Goal: Task Accomplishment & Management: Manage account settings

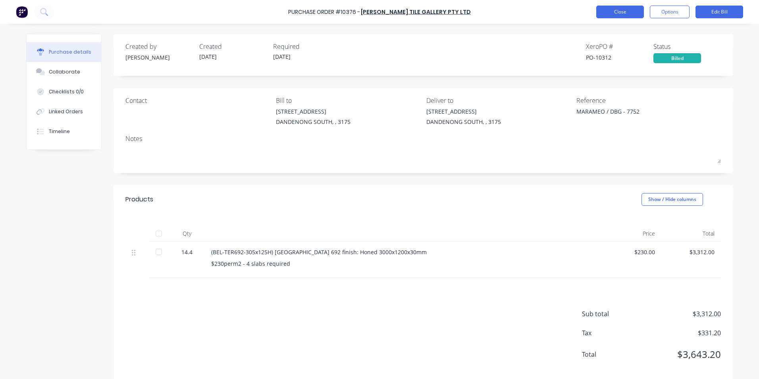
click at [617, 14] on button "Close" at bounding box center [620, 12] width 48 height 13
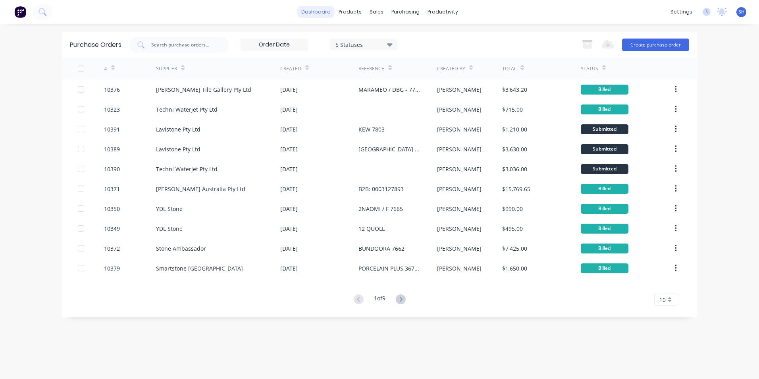
click at [317, 14] on link "dashboard" at bounding box center [315, 12] width 37 height 12
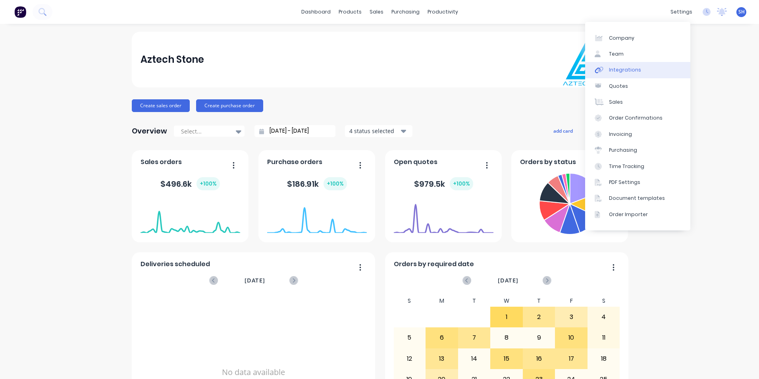
click at [646, 67] on link "Integrations" at bounding box center [637, 70] width 105 height 16
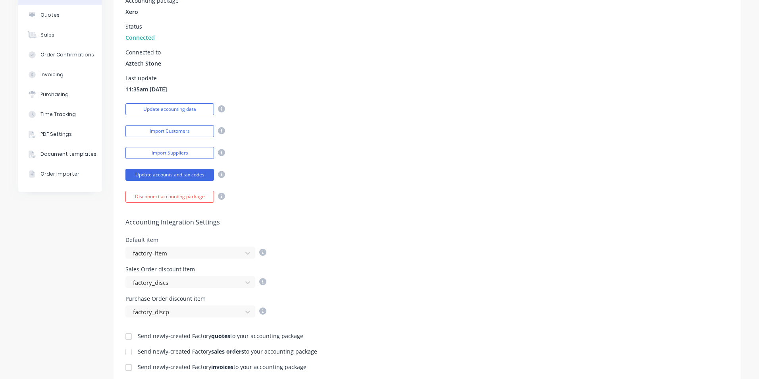
scroll to position [159, 0]
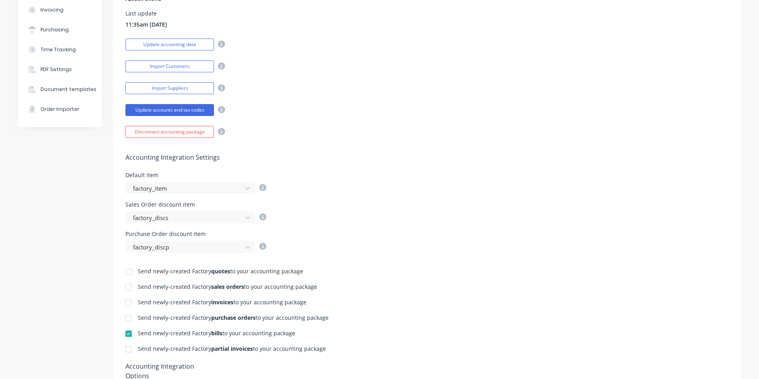
click at [125, 303] on div at bounding box center [129, 302] width 16 height 16
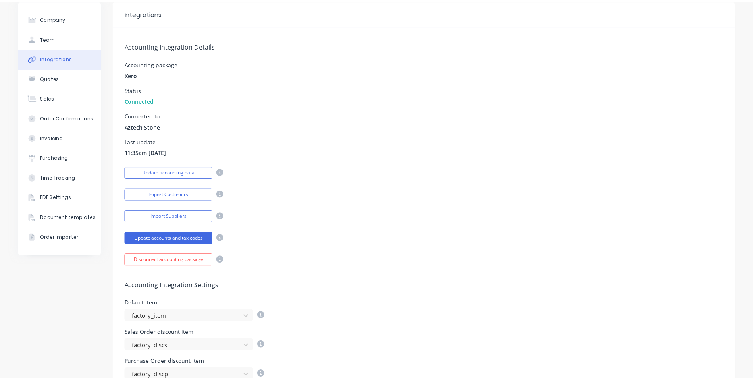
scroll to position [0, 0]
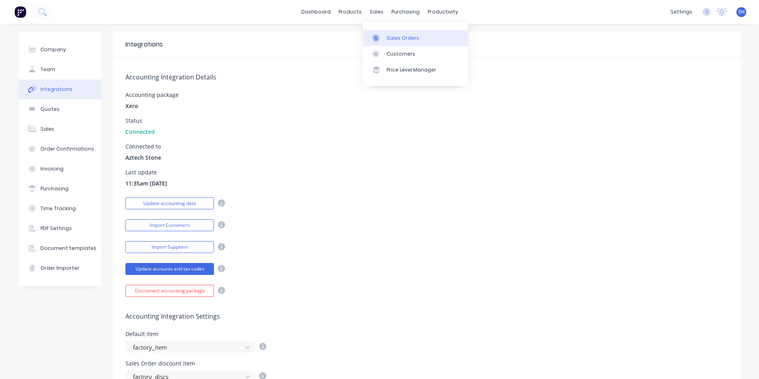
click at [383, 33] on link "Sales Orders" at bounding box center [415, 38] width 105 height 16
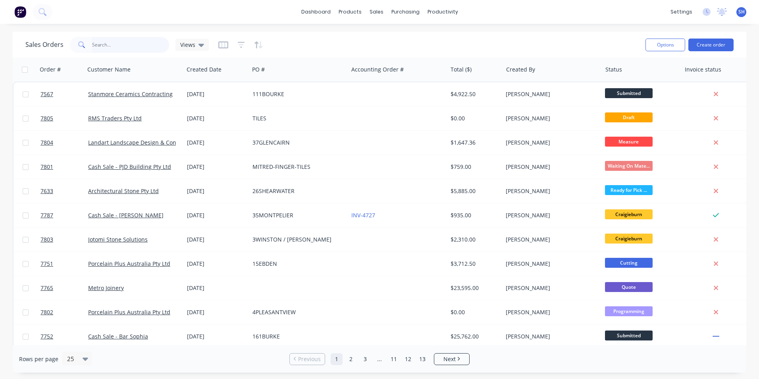
click at [105, 46] on input "text" at bounding box center [130, 45] width 77 height 16
type input "7633"
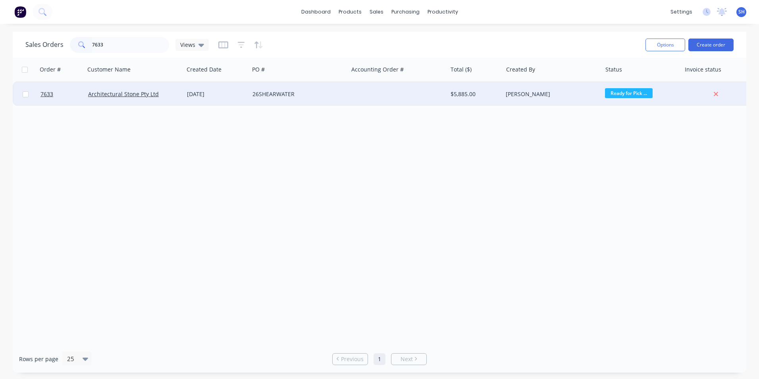
click at [308, 94] on div "26SHEARWATER" at bounding box center [296, 94] width 88 height 8
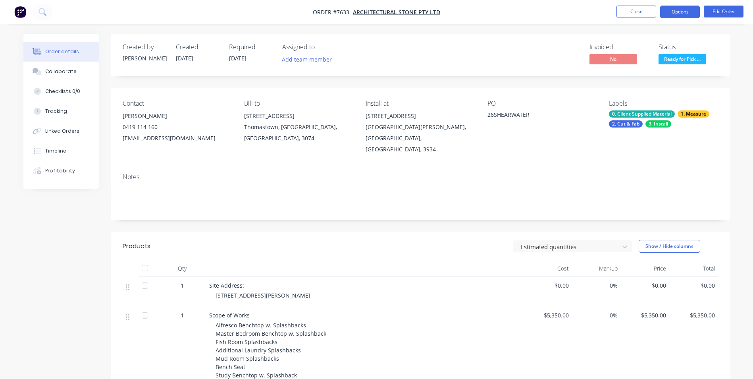
click at [673, 15] on button "Options" at bounding box center [680, 12] width 40 height 13
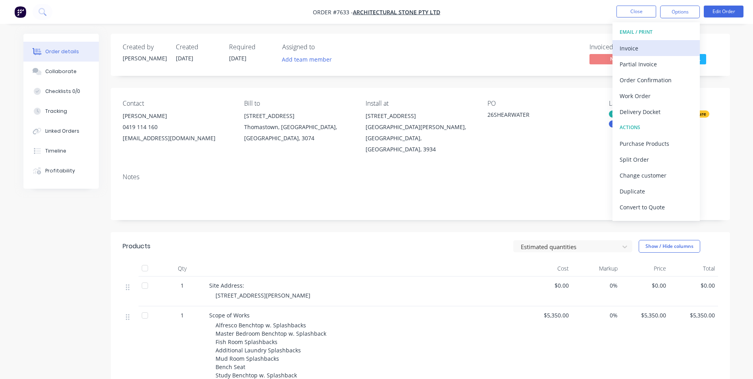
click at [654, 45] on div "Invoice" at bounding box center [655, 48] width 73 height 12
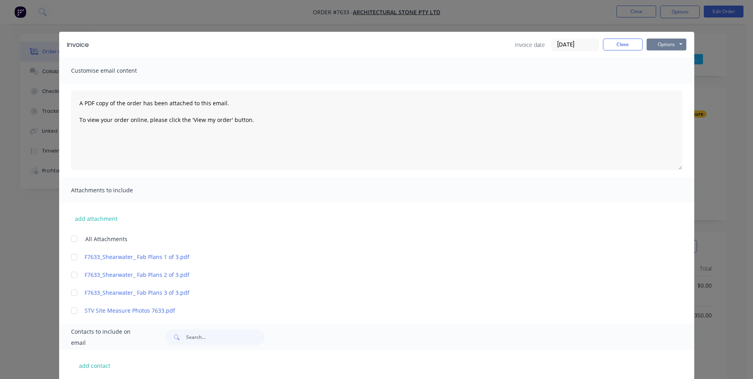
click at [653, 48] on button "Options" at bounding box center [666, 44] width 40 height 12
click at [659, 67] on button "Print" at bounding box center [671, 71] width 51 height 13
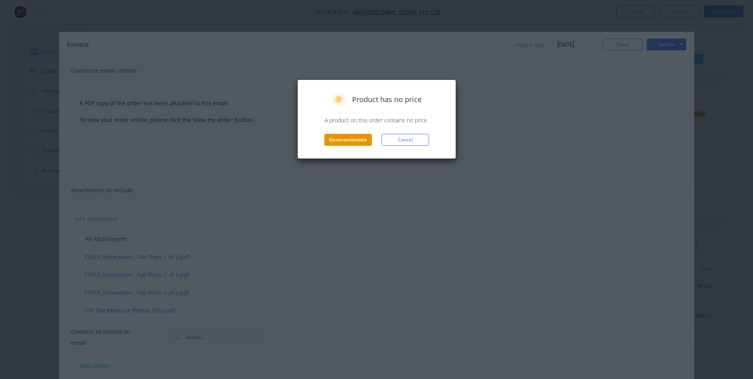
click at [343, 140] on button "Generate invoice" at bounding box center [348, 140] width 48 height 12
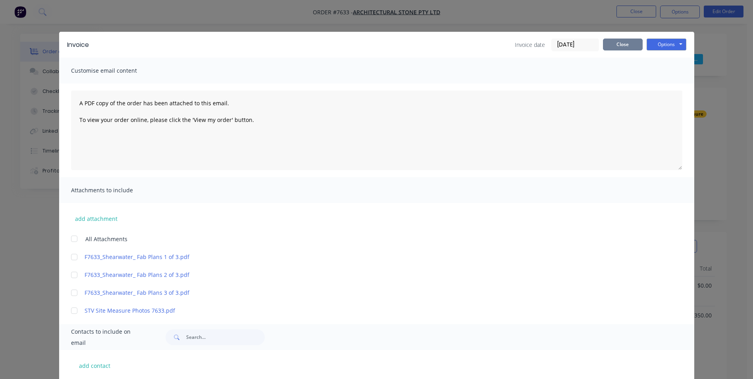
click at [630, 46] on button "Close" at bounding box center [623, 44] width 40 height 12
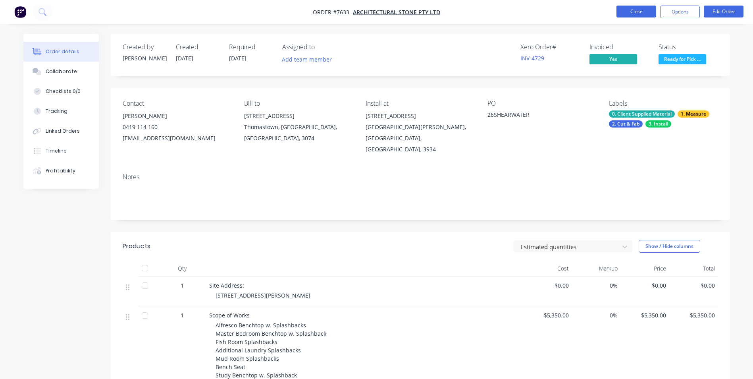
click at [635, 12] on button "Close" at bounding box center [636, 12] width 40 height 12
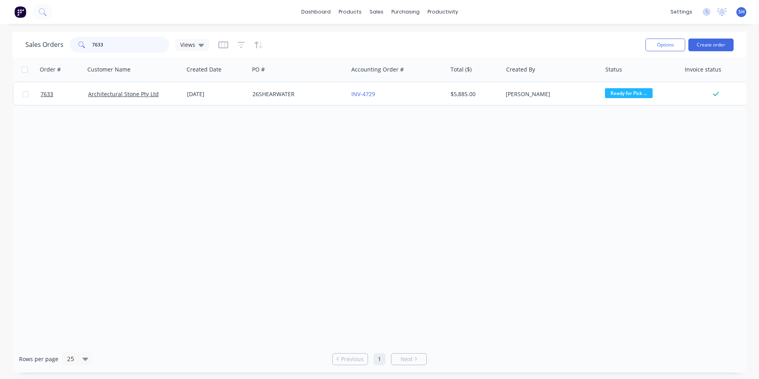
drag, startPoint x: 125, startPoint y: 46, endPoint x: 88, endPoint y: 45, distance: 37.3
click at [88, 45] on div "7633" at bounding box center [119, 45] width 99 height 16
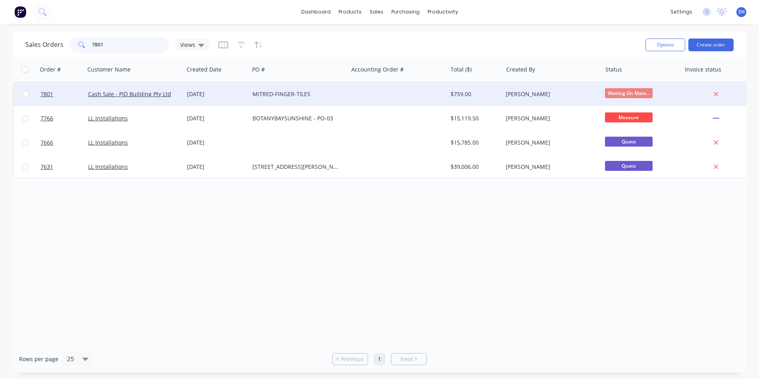
type input "7801"
click at [335, 96] on div "MITRED-FINGER-TILES" at bounding box center [296, 94] width 88 height 8
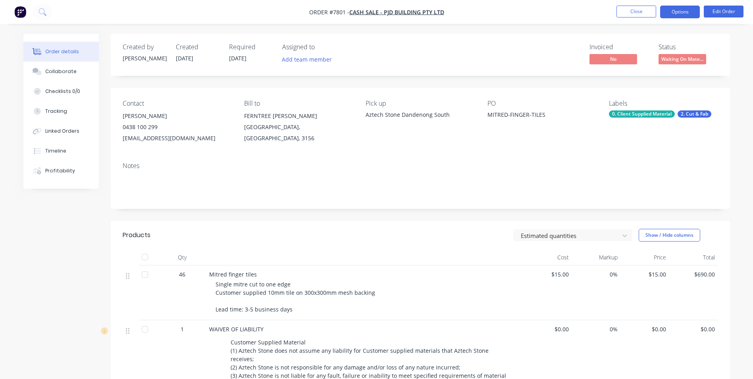
click at [689, 12] on button "Options" at bounding box center [680, 12] width 40 height 13
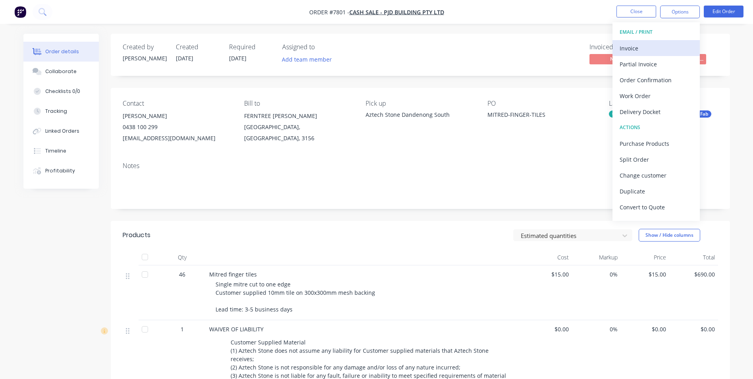
click at [654, 44] on div "Invoice" at bounding box center [655, 48] width 73 height 12
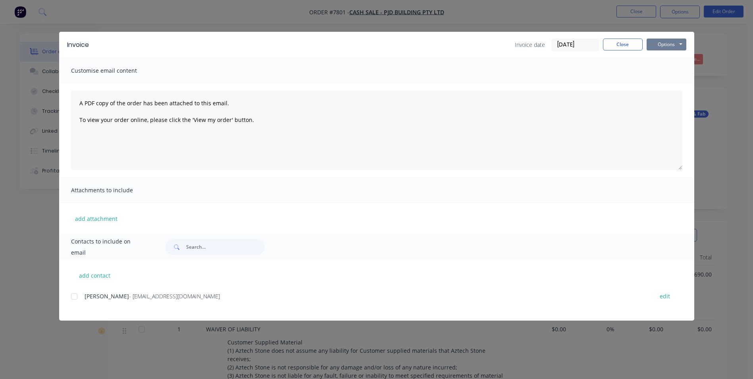
click at [667, 44] on button "Options" at bounding box center [666, 44] width 40 height 12
click at [667, 72] on button "Print" at bounding box center [671, 71] width 51 height 13
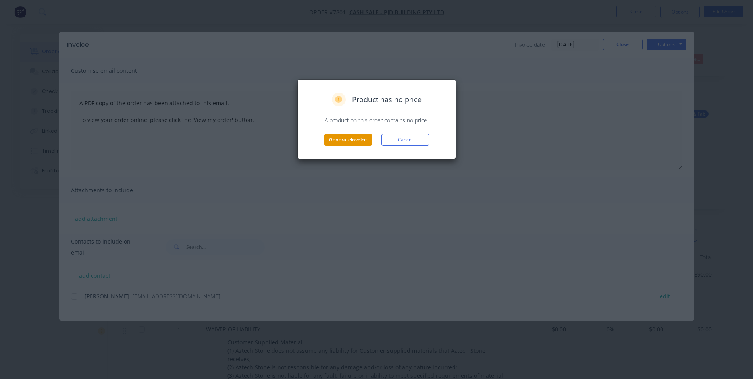
click at [343, 140] on button "Generate invoice" at bounding box center [348, 140] width 48 height 12
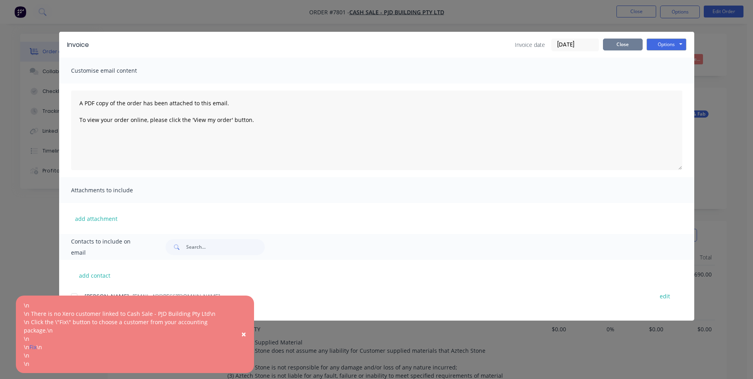
click at [620, 47] on button "Close" at bounding box center [623, 44] width 40 height 12
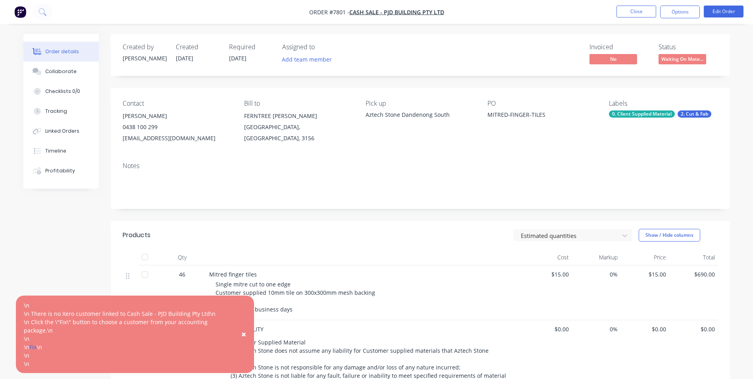
click at [244, 333] on span "×" at bounding box center [243, 333] width 5 height 11
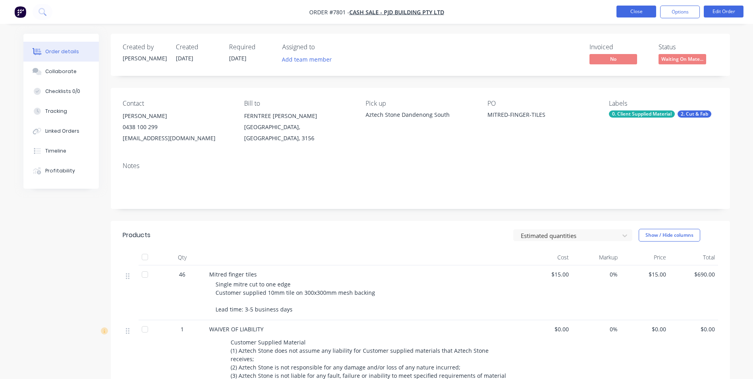
click at [633, 9] on button "Close" at bounding box center [636, 12] width 40 height 12
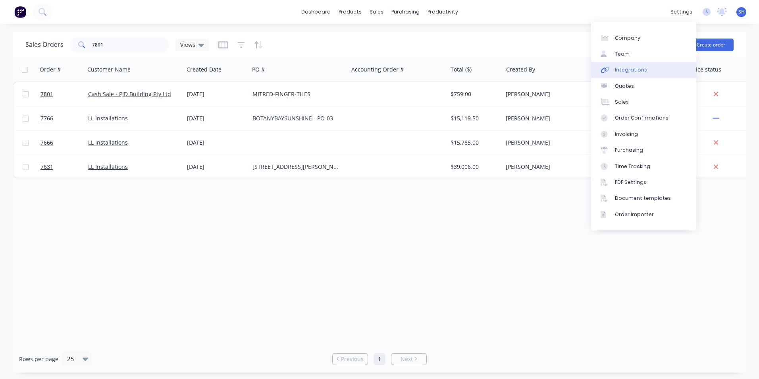
click at [645, 68] on link "Integrations" at bounding box center [643, 70] width 105 height 16
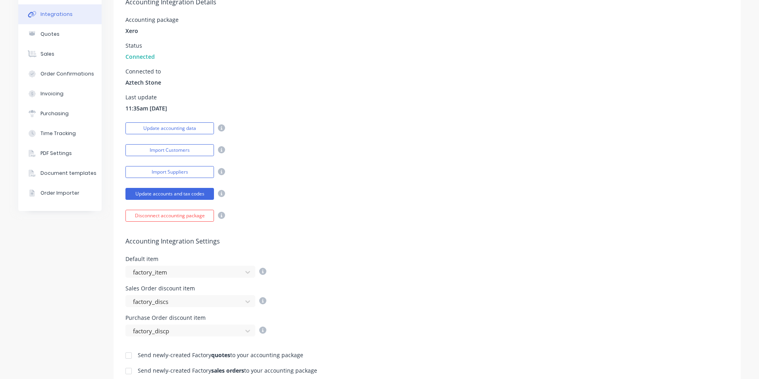
scroll to position [159, 0]
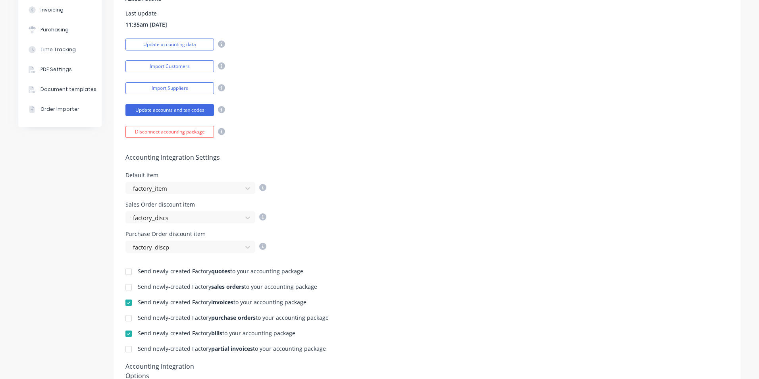
click at [124, 303] on div at bounding box center [129, 302] width 16 height 16
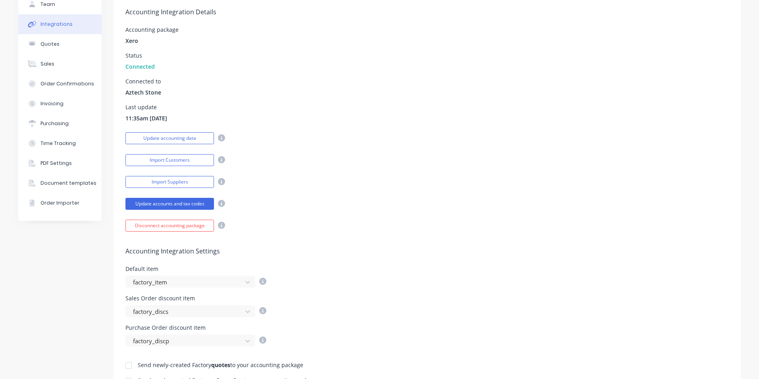
scroll to position [0, 0]
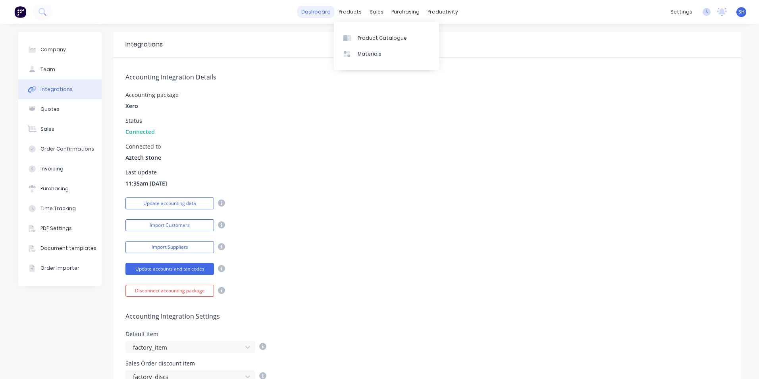
click at [317, 15] on link "dashboard" at bounding box center [315, 12] width 37 height 12
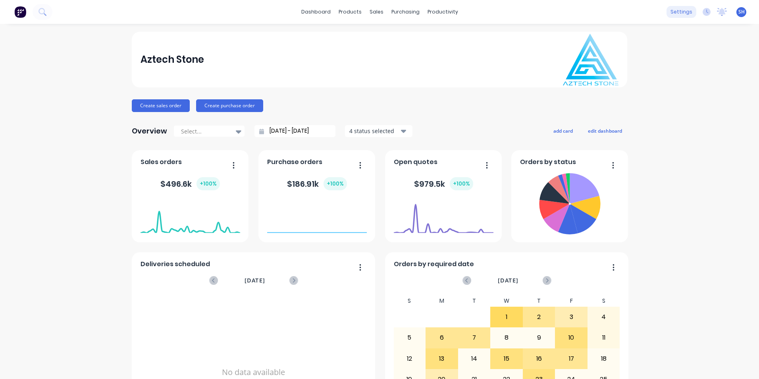
click at [671, 11] on div "settings" at bounding box center [681, 12] width 30 height 12
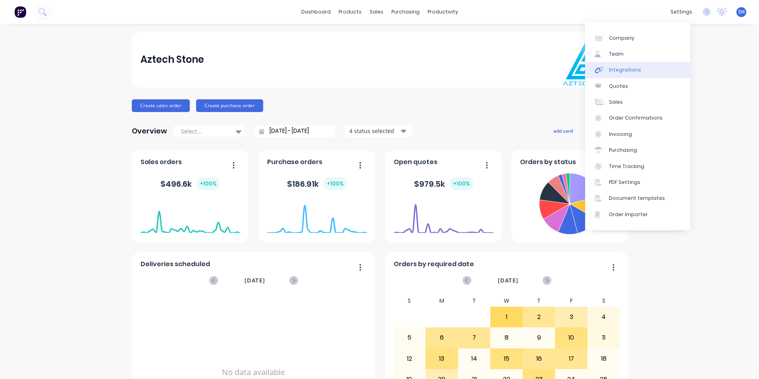
click at [625, 76] on link "Integrations" at bounding box center [637, 70] width 105 height 16
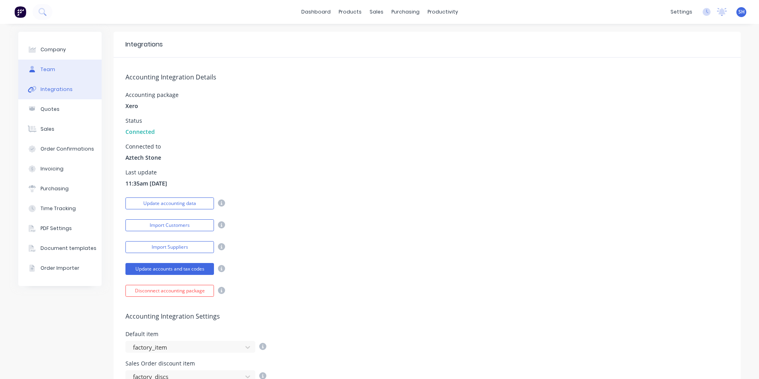
click at [56, 70] on button "Team" at bounding box center [59, 70] width 83 height 20
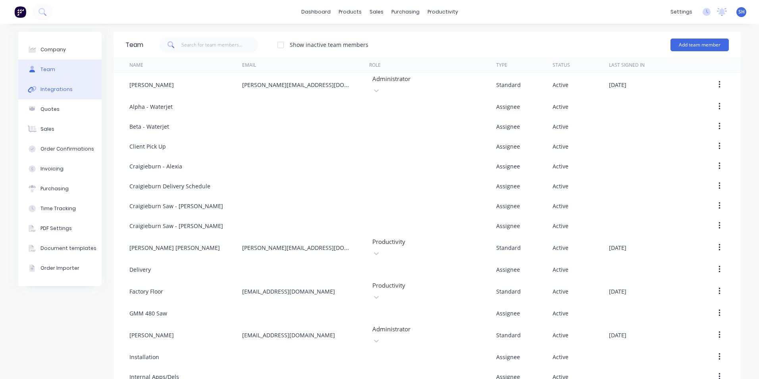
click at [53, 92] on div "Integrations" at bounding box center [56, 89] width 32 height 7
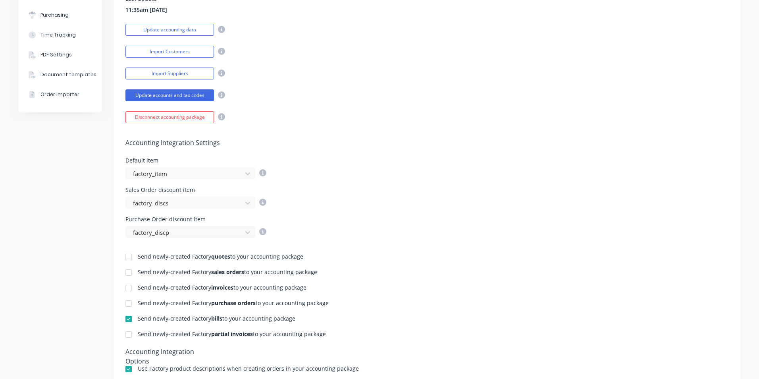
scroll to position [292, 0]
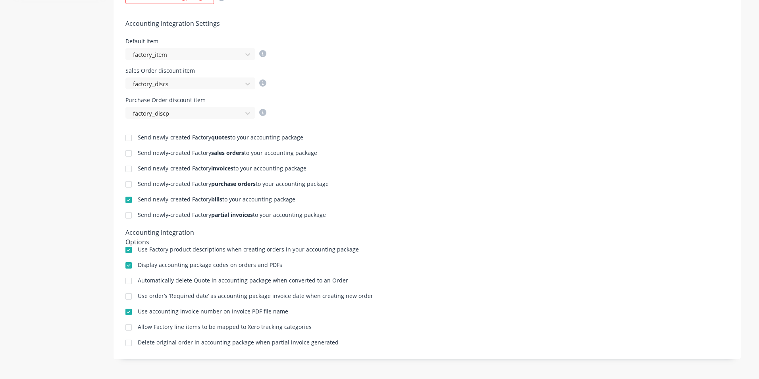
click at [126, 167] on div at bounding box center [129, 169] width 16 height 16
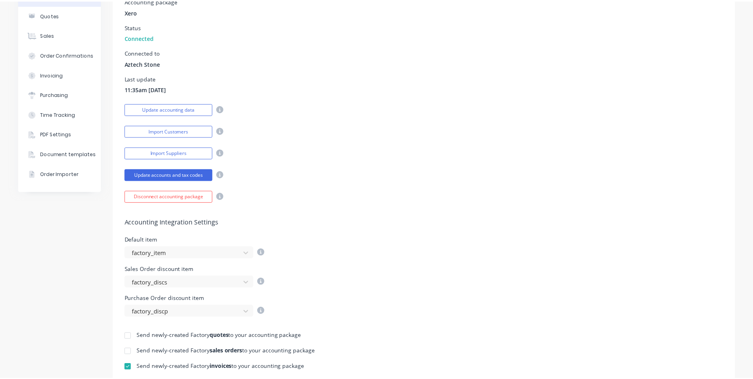
scroll to position [0, 0]
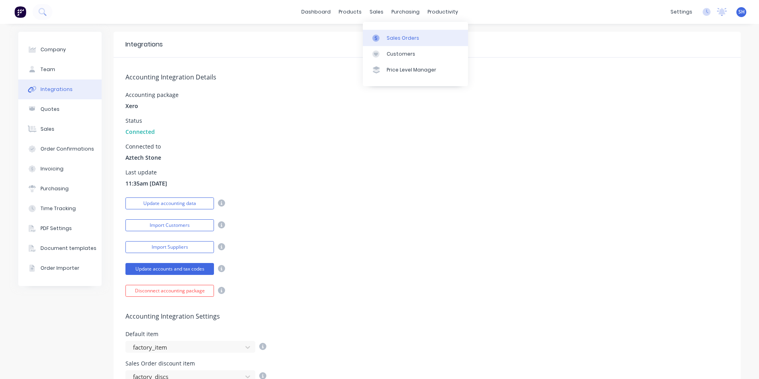
drag, startPoint x: 387, startPoint y: 34, endPoint x: 386, endPoint y: 45, distance: 10.7
click at [387, 35] on div "Sales Orders" at bounding box center [403, 38] width 33 height 7
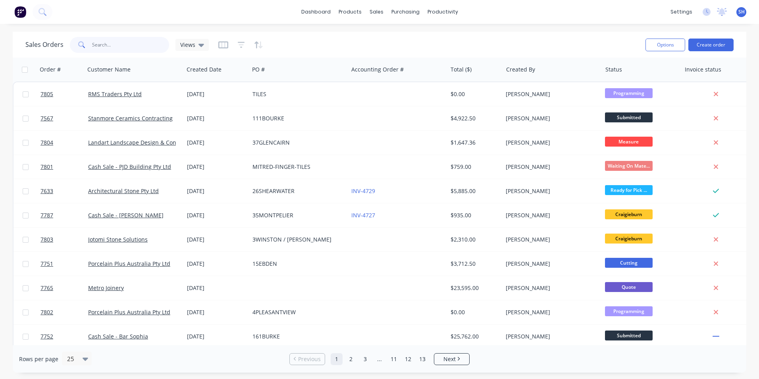
click at [106, 46] on input "text" at bounding box center [130, 45] width 77 height 16
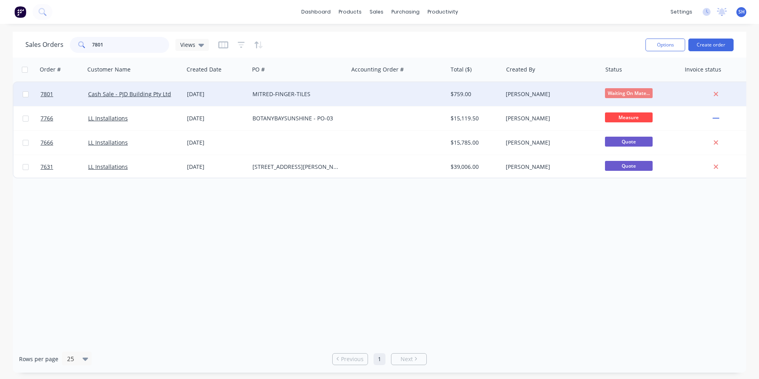
type input "7801"
click at [230, 92] on div "[DATE]" at bounding box center [216, 94] width 59 height 8
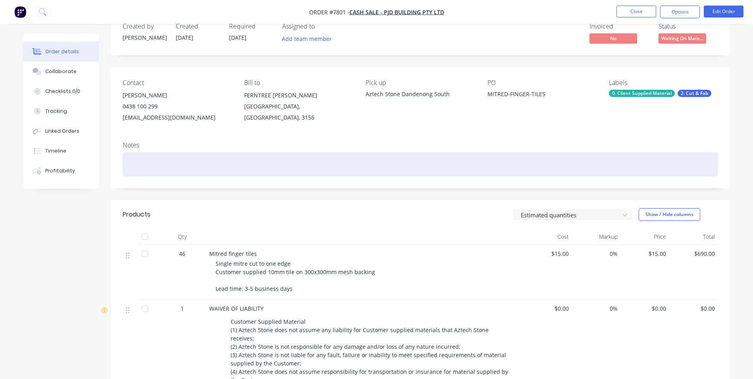
scroll to position [40, 0]
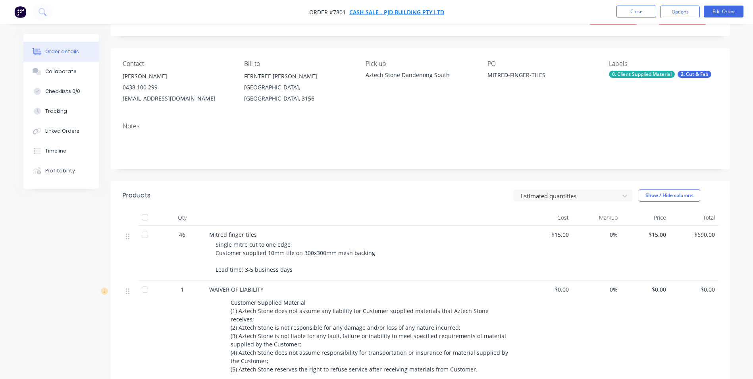
click at [379, 13] on span "Cash Sale - PJD Building Pty Ltd" at bounding box center [396, 12] width 95 height 8
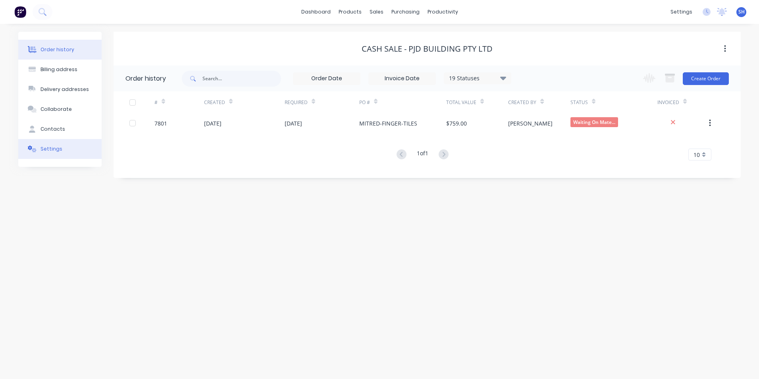
click at [64, 149] on button "Settings" at bounding box center [59, 149] width 83 height 20
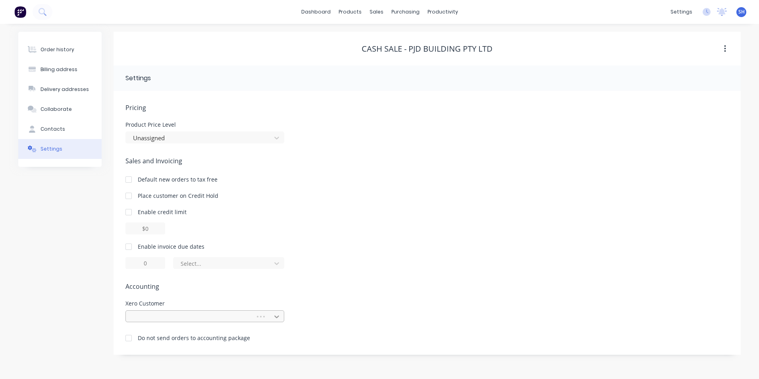
click at [277, 320] on div at bounding box center [276, 316] width 14 height 13
type input "pj"
click at [197, 317] on div at bounding box center [204, 316] width 159 height 12
type input "pjd"
click at [368, 309] on div "Xero Customer Use Up and Down to choose options, press Enter to select the curr…" at bounding box center [426, 310] width 603 height 21
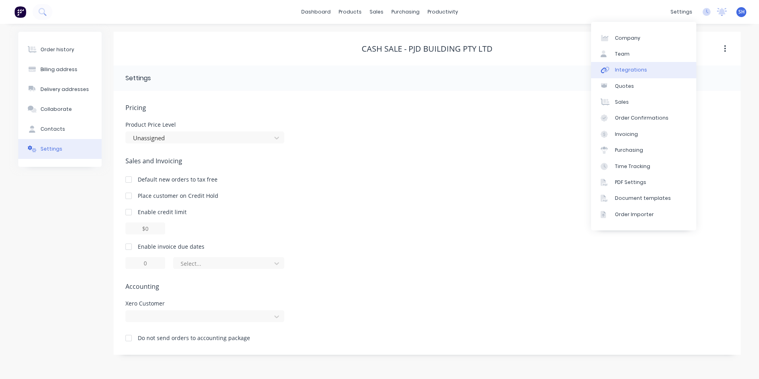
click at [666, 74] on link "Integrations" at bounding box center [643, 70] width 105 height 16
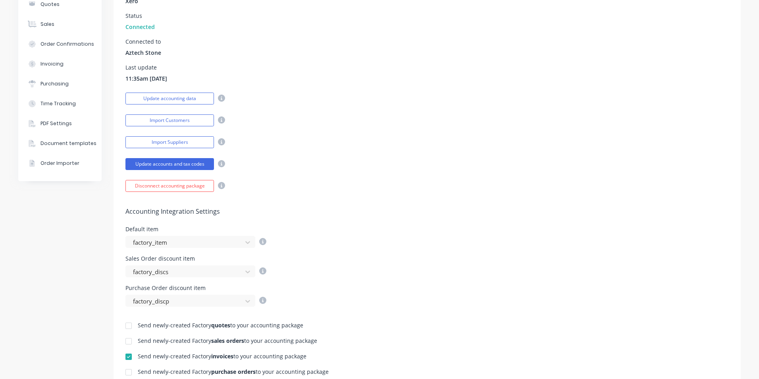
scroll to position [198, 0]
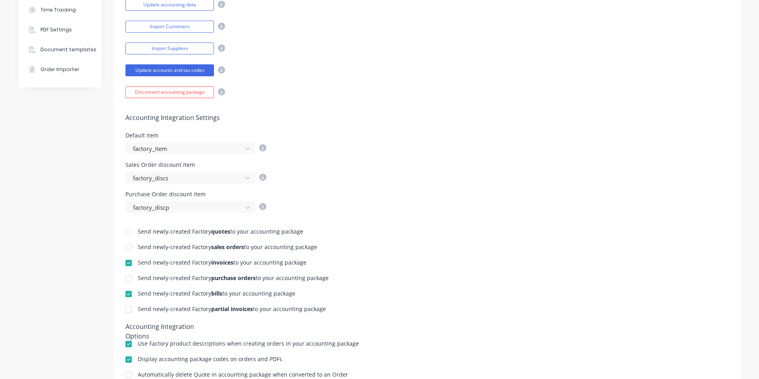
click at [127, 262] on div at bounding box center [129, 263] width 16 height 16
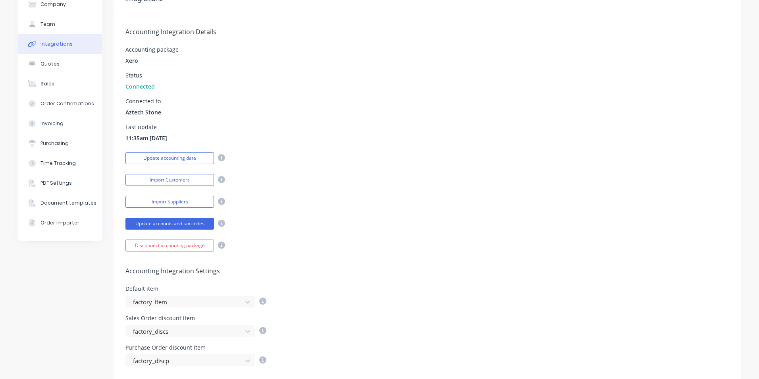
scroll to position [0, 0]
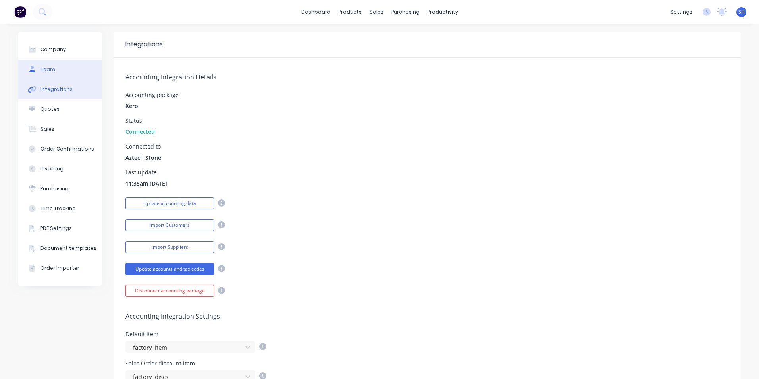
click at [46, 71] on div "Team" at bounding box center [47, 69] width 15 height 7
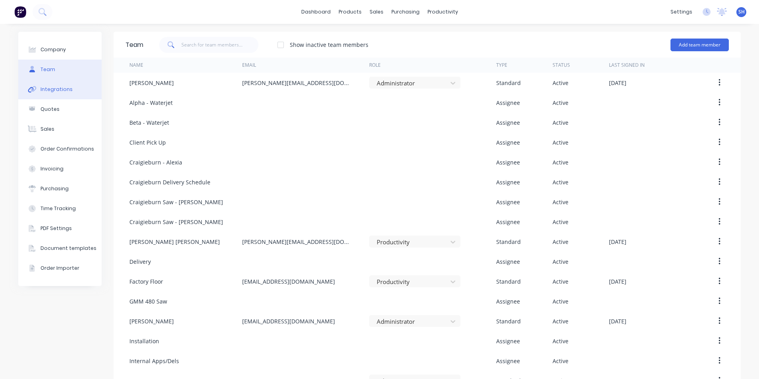
click at [49, 92] on div "Integrations" at bounding box center [56, 89] width 32 height 7
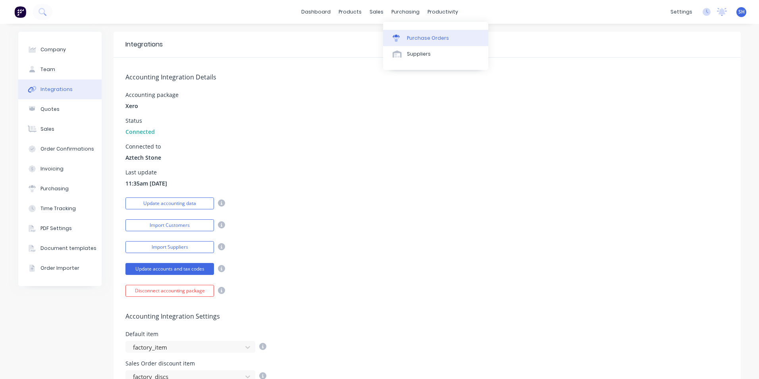
click at [408, 33] on link "Purchase Orders" at bounding box center [435, 38] width 105 height 16
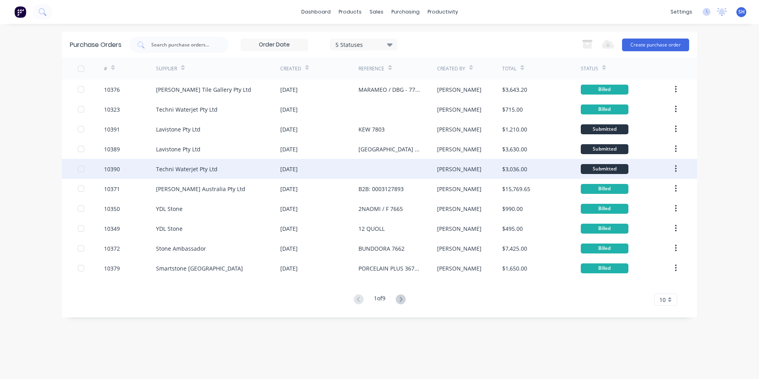
click at [240, 168] on div "Techni Waterjet Pty Ltd" at bounding box center [218, 169] width 124 height 20
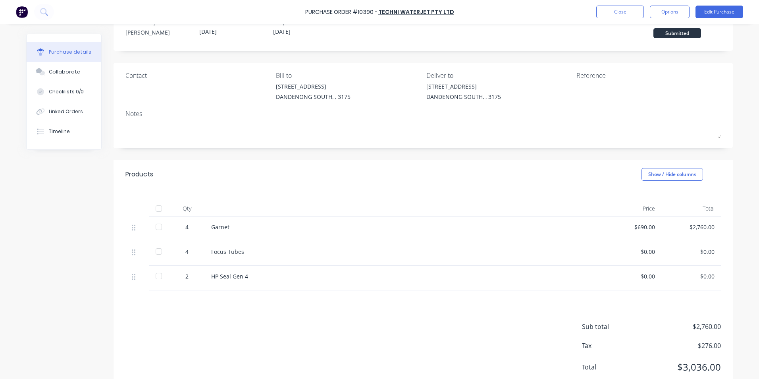
scroll to position [50, 0]
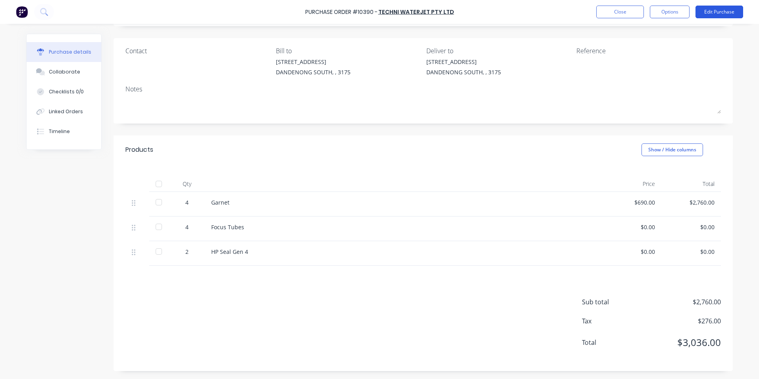
click at [723, 15] on button "Edit Purchase" at bounding box center [719, 12] width 48 height 13
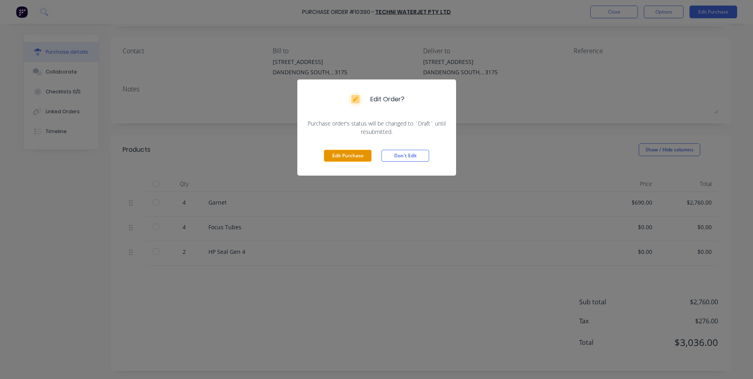
click at [349, 156] on button "Edit Purchase" at bounding box center [348, 156] width 48 height 12
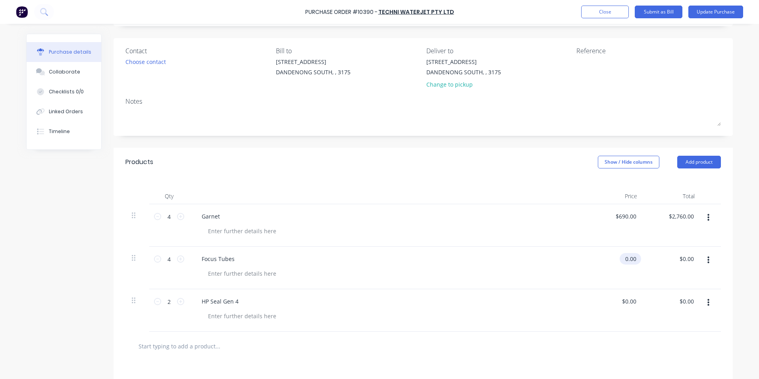
click at [626, 263] on input "0.00" at bounding box center [628, 259] width 18 height 12
click at [626, 263] on input "0.00" at bounding box center [630, 259] width 15 height 12
type input "$130.00"
type input "$520.00"
click at [541, 326] on div "HP Seal Gen 4" at bounding box center [387, 310] width 397 height 42
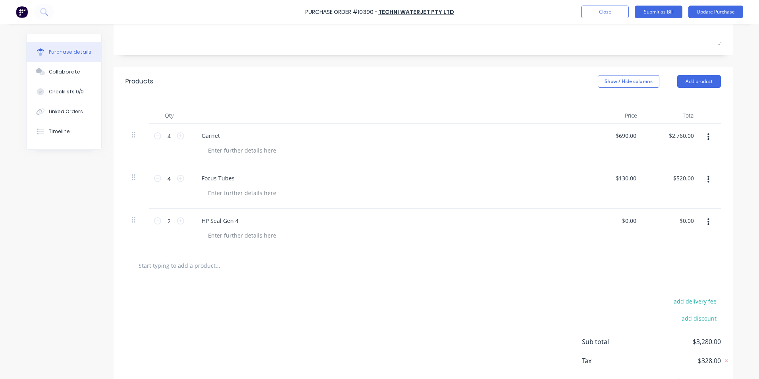
scroll to position [170, 0]
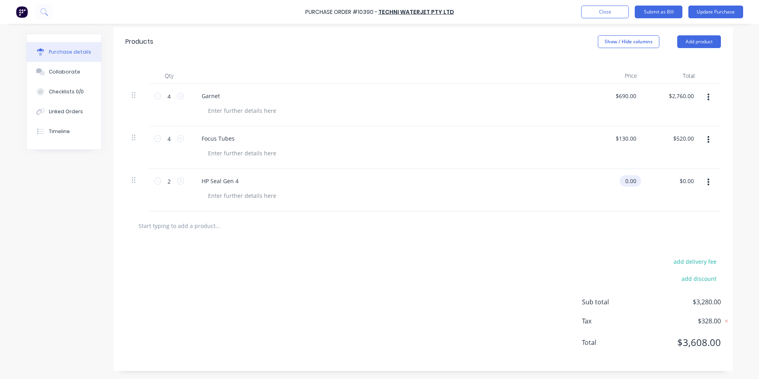
click at [627, 183] on input "0.00" at bounding box center [628, 181] width 18 height 12
click at [627, 183] on input "0.00" at bounding box center [630, 181] width 15 height 12
type input "3"
type input "$0.00"
click at [676, 180] on div "0.00 $0.00" at bounding box center [672, 190] width 58 height 42
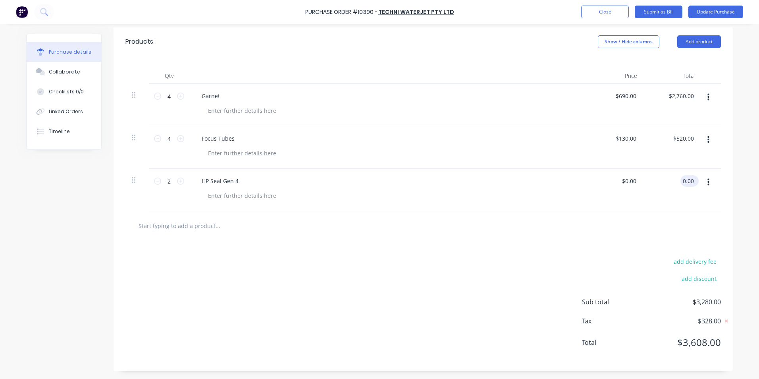
click at [686, 183] on input "0.00" at bounding box center [687, 181] width 15 height 12
type input "343"
type input "$171.50"
type input "$343.00"
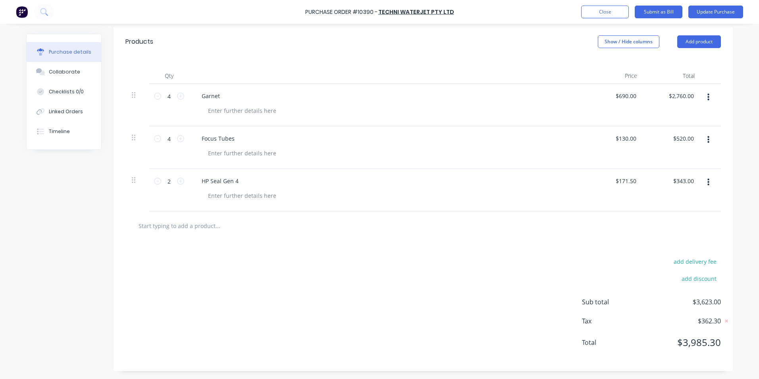
click at [508, 279] on div "add delivery fee add discount Sub total $3,623.00 Tax $362.30 Total $3,985.30" at bounding box center [422, 305] width 619 height 131
type input "343.00"
click at [673, 181] on input "343.00" at bounding box center [683, 181] width 25 height 12
click at [674, 181] on input "343.00" at bounding box center [684, 181] width 21 height 12
type input "171.50"
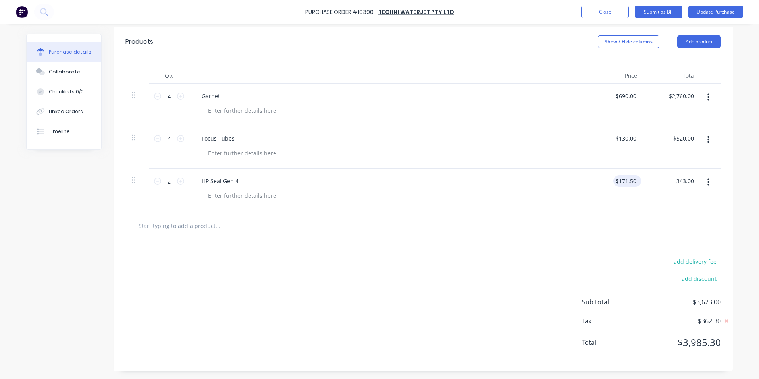
type input "$343.00"
click at [624, 179] on input "171.50" at bounding box center [625, 181] width 25 height 12
click at [624, 179] on input "171.50" at bounding box center [626, 181] width 21 height 12
type input "$171.50"
click at [609, 223] on div at bounding box center [423, 225] width 583 height 16
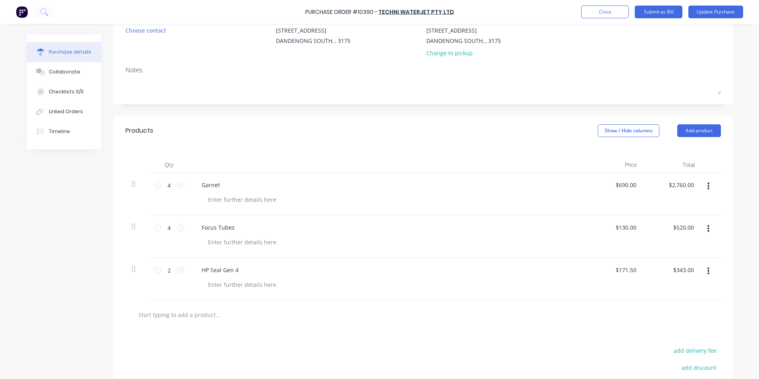
scroll to position [11, 0]
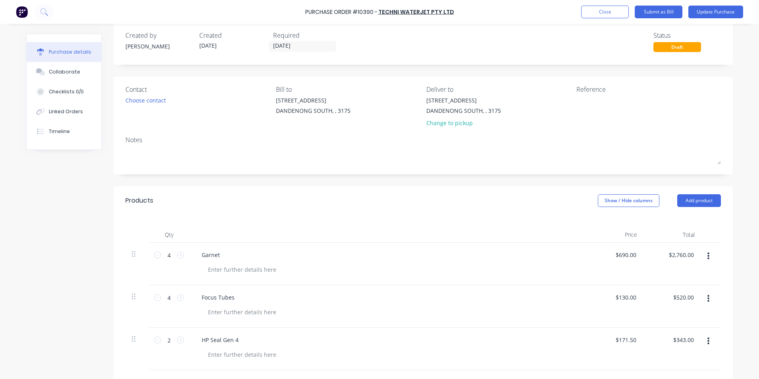
click at [712, 18] on div "Purchase Order #10390 - Techni Waterjet Pty Ltd Add product Close Submit as Bil…" at bounding box center [379, 12] width 759 height 24
click at [712, 15] on button "Update Purchase" at bounding box center [715, 12] width 55 height 13
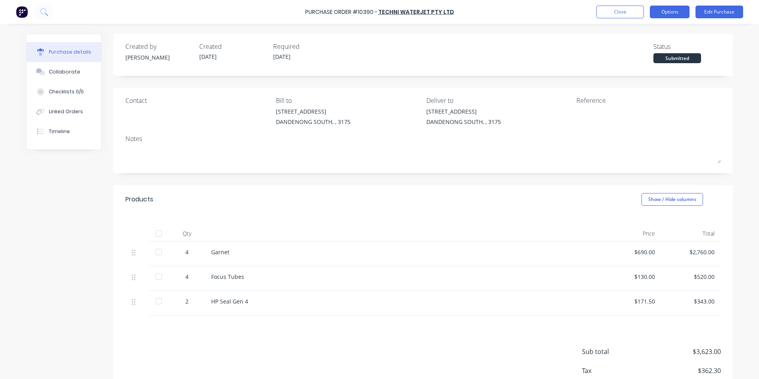
drag, startPoint x: 685, startPoint y: 12, endPoint x: 682, endPoint y: 15, distance: 4.2
click at [685, 12] on button "Options" at bounding box center [670, 12] width 40 height 13
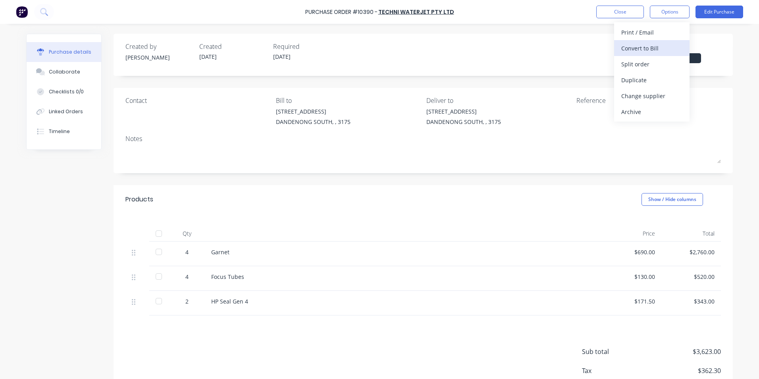
click at [657, 50] on div "Convert to Bill" at bounding box center [651, 48] width 61 height 12
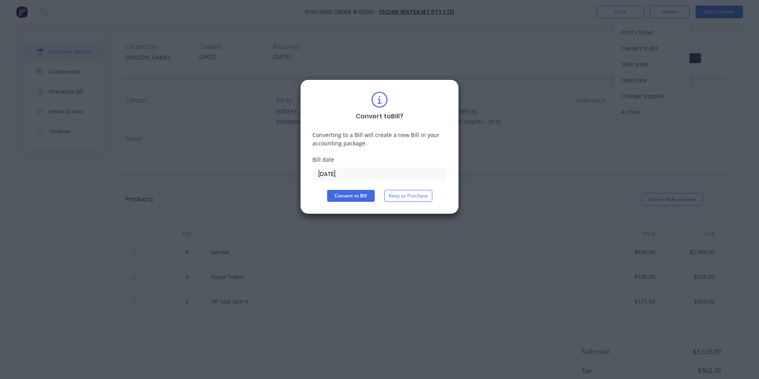
click at [364, 169] on input "[DATE]" at bounding box center [379, 174] width 133 height 12
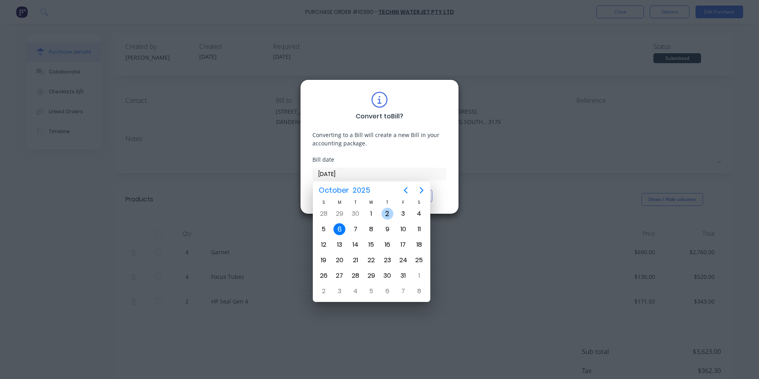
click at [388, 217] on div "2" at bounding box center [387, 214] width 12 height 12
type input "02/10/25"
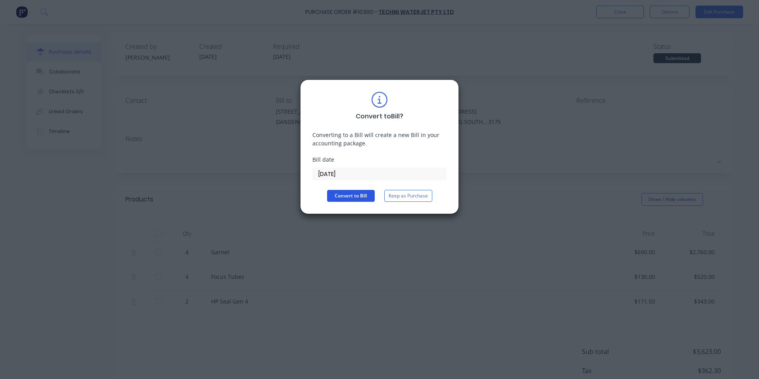
click at [351, 194] on button "Convert to Bill" at bounding box center [351, 196] width 48 height 12
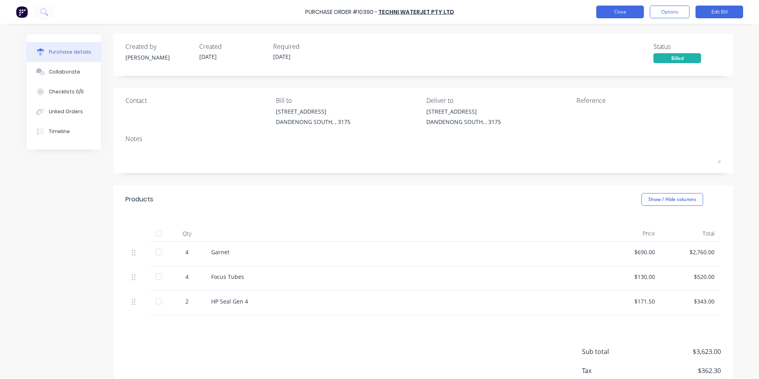
click at [614, 17] on button "Close" at bounding box center [620, 12] width 48 height 13
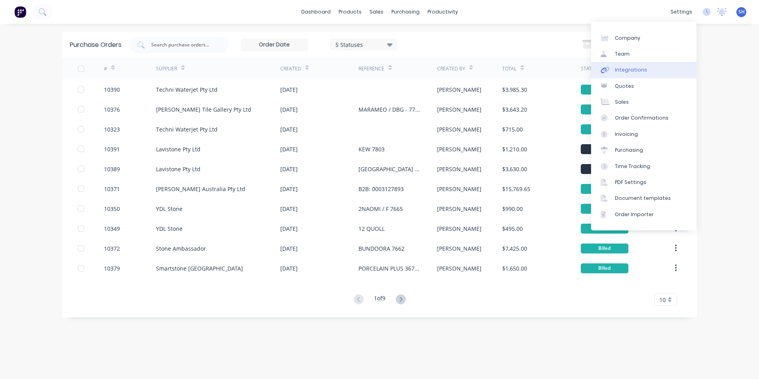
click at [654, 69] on link "Integrations" at bounding box center [643, 70] width 105 height 16
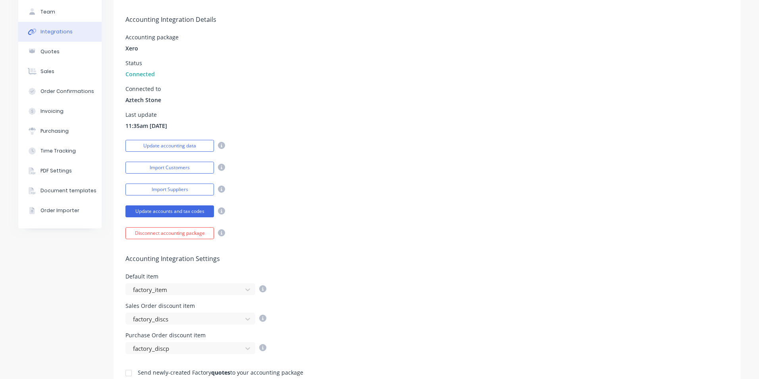
scroll to position [40, 0]
